Goal: Obtain resource: Download file/media

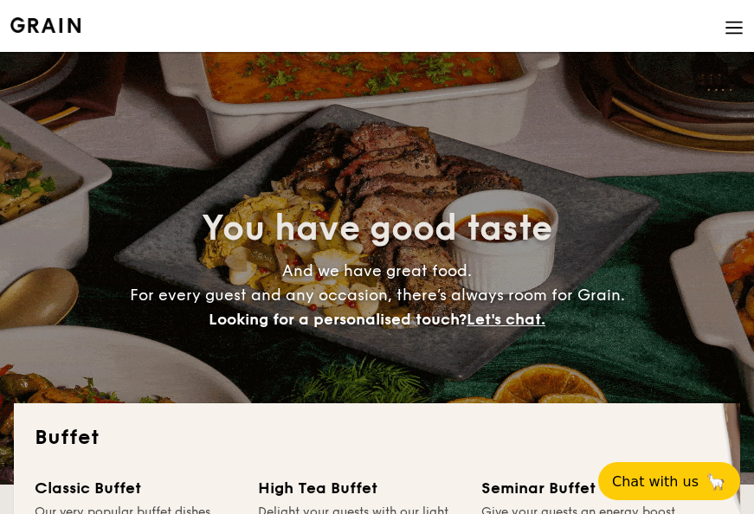
select select
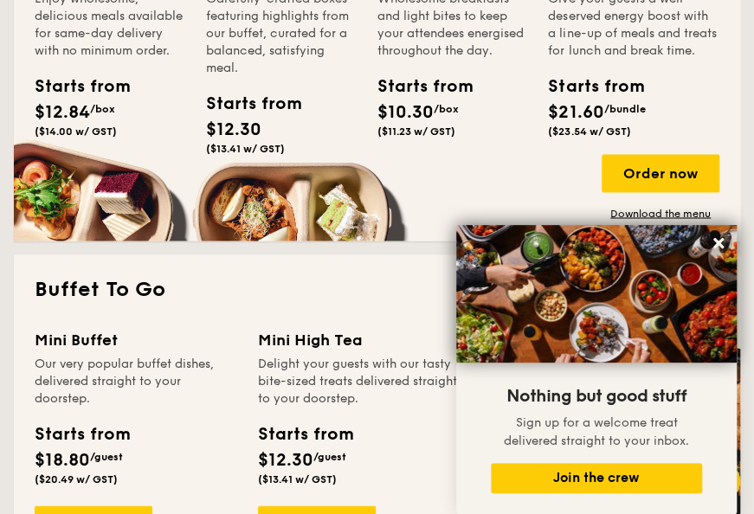
scroll to position [1038, 0]
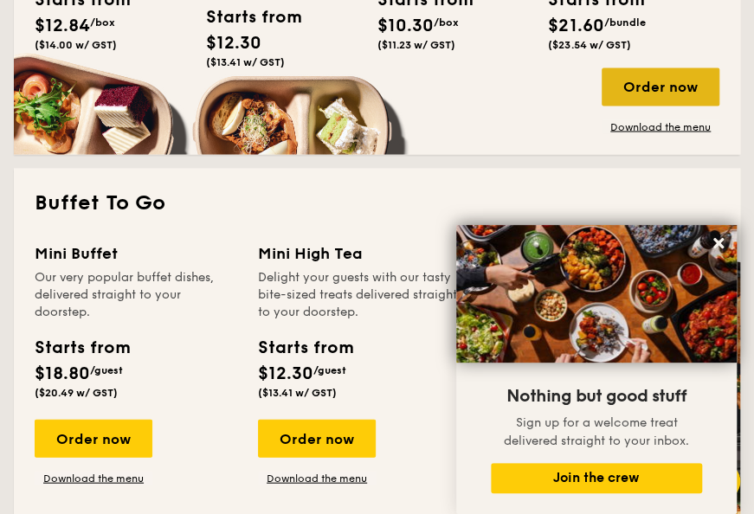
click at [656, 100] on div "Order now" at bounding box center [660, 86] width 118 height 38
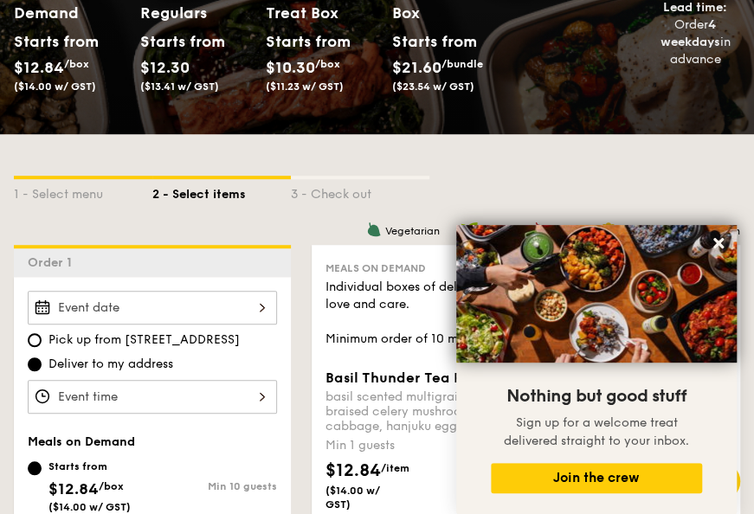
scroll to position [260, 0]
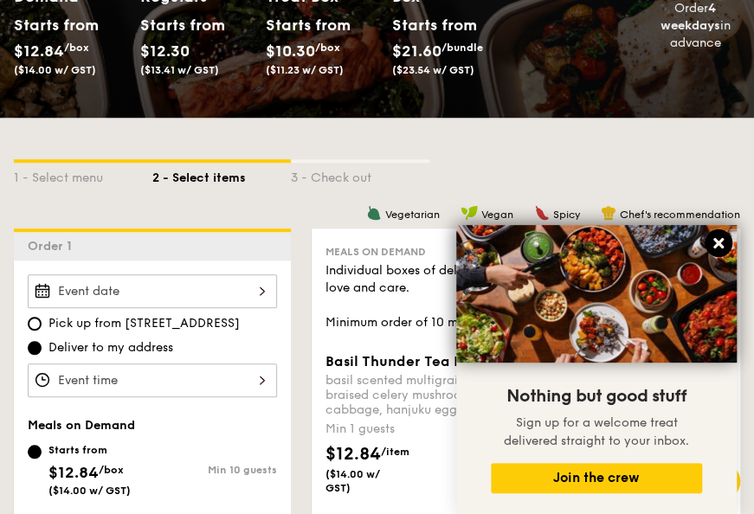
click at [722, 242] on icon at bounding box center [718, 243] width 16 height 16
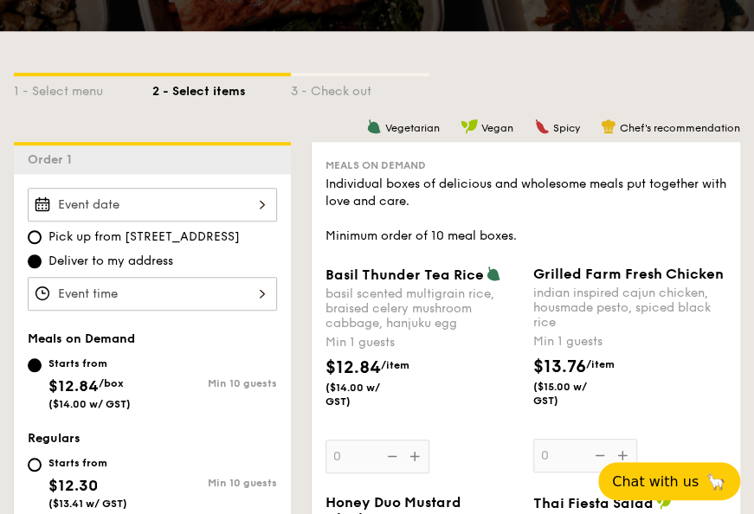
scroll to position [173, 0]
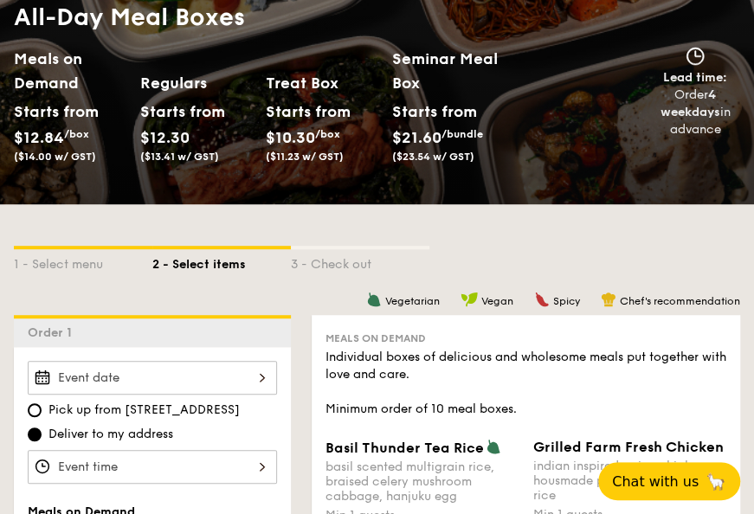
select select
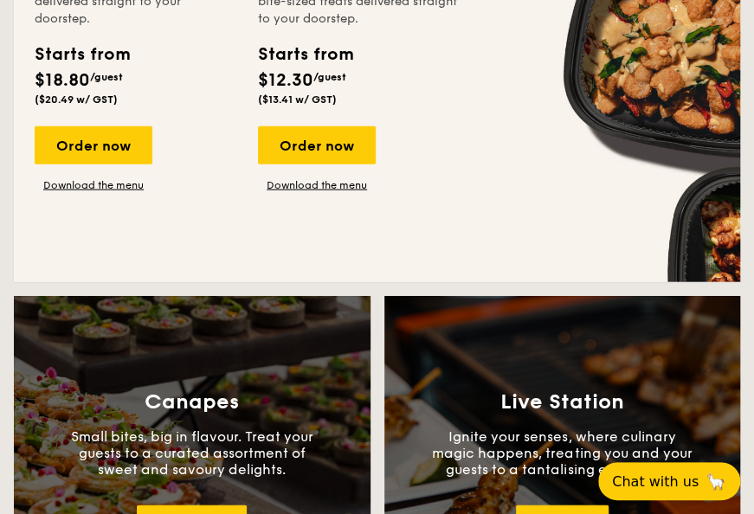
scroll to position [898, 0]
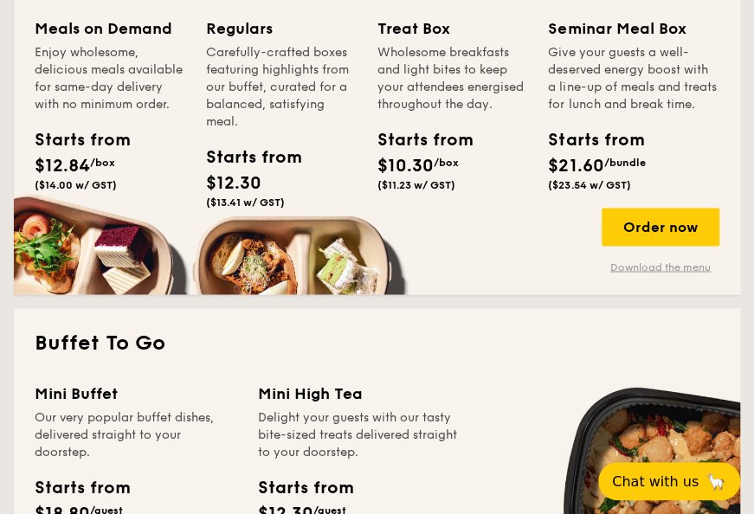
click at [632, 273] on link "Download the menu" at bounding box center [660, 267] width 118 height 14
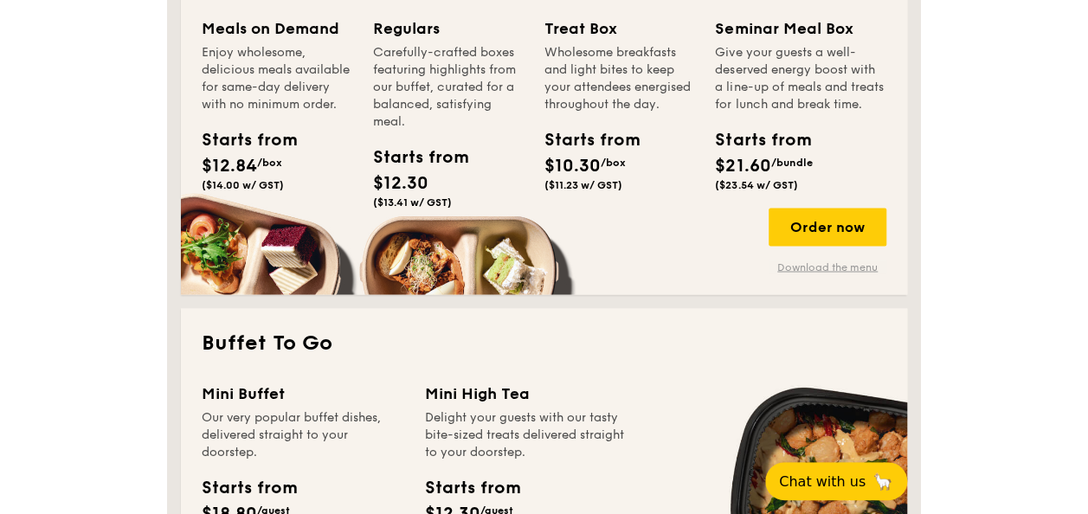
scroll to position [857, 0]
